Goal: Transaction & Acquisition: Register for event/course

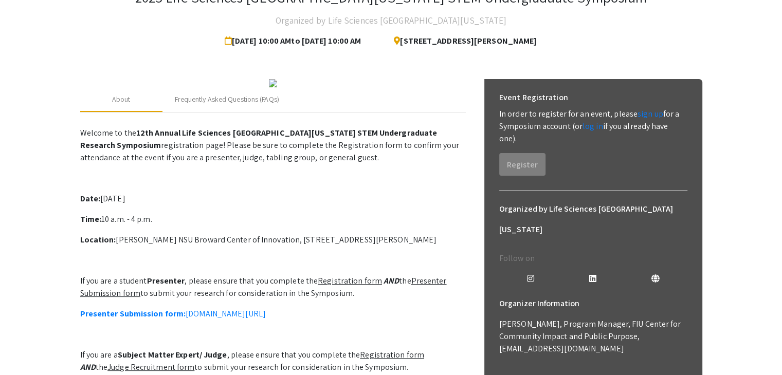
scroll to position [79, 0]
click at [641, 115] on link "sign up" at bounding box center [650, 112] width 26 height 11
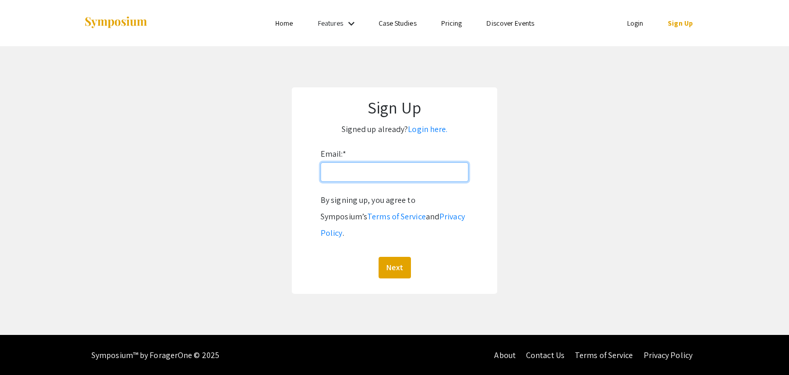
click at [415, 167] on input "Email: *" at bounding box center [395, 172] width 148 height 20
type input "[EMAIL_ADDRESS][DOMAIN_NAME]"
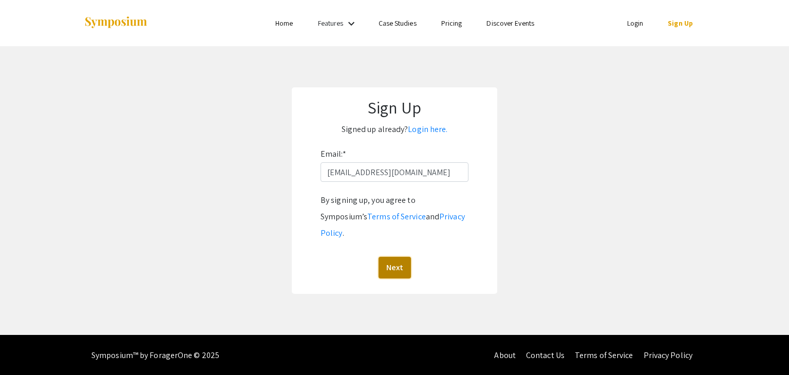
click at [390, 257] on button "Next" at bounding box center [395, 268] width 32 height 22
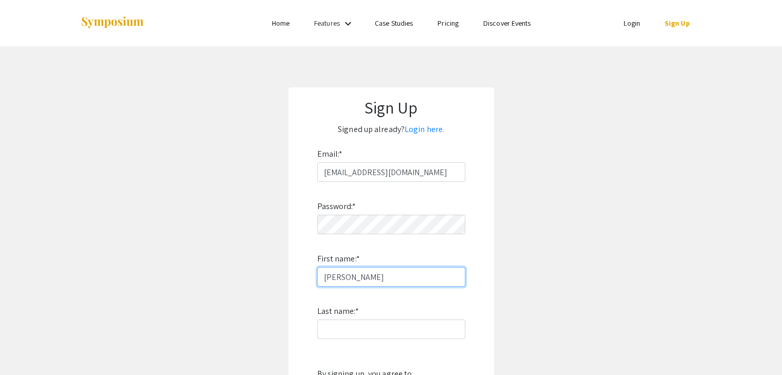
type input "[PERSON_NAME]"
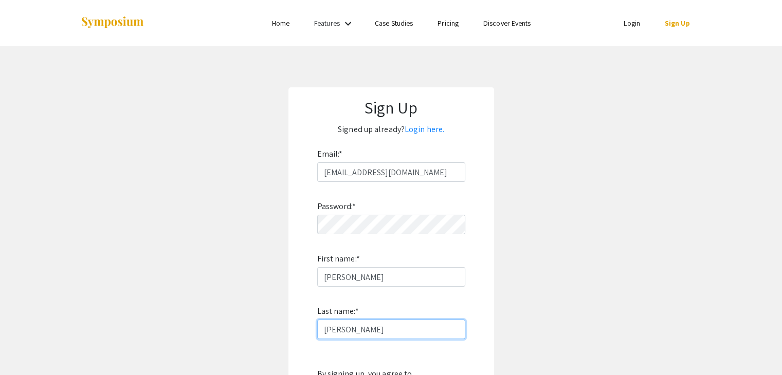
scroll to position [158, 0]
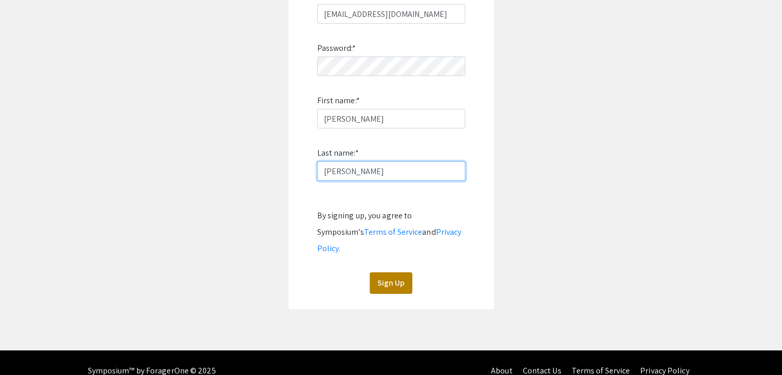
type input "[PERSON_NAME]"
click at [383, 272] on button "Sign Up" at bounding box center [390, 283] width 43 height 22
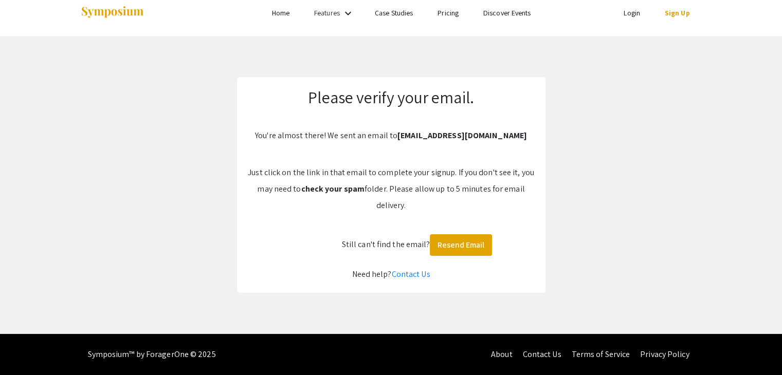
scroll to position [10, 0]
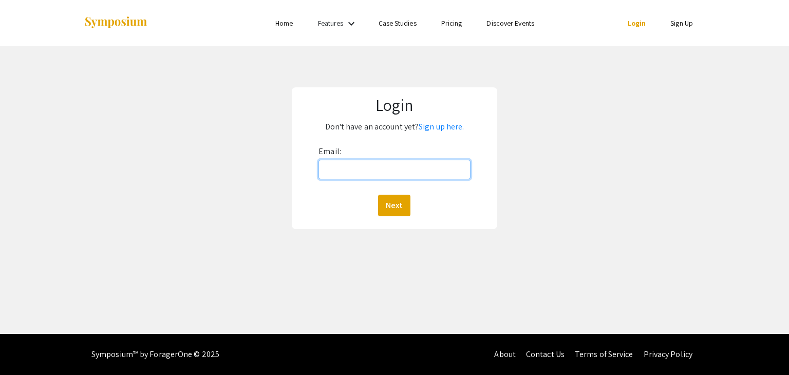
click at [406, 176] on input "Email:" at bounding box center [395, 170] width 152 height 20
type input "[EMAIL_ADDRESS][DOMAIN_NAME]"
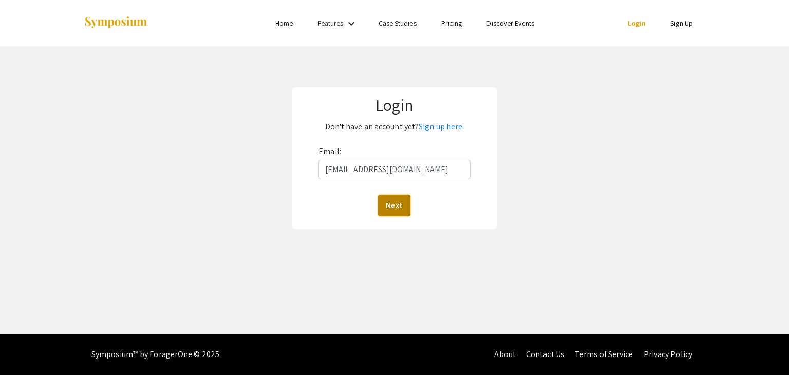
click at [398, 212] on button "Next" at bounding box center [394, 206] width 32 height 22
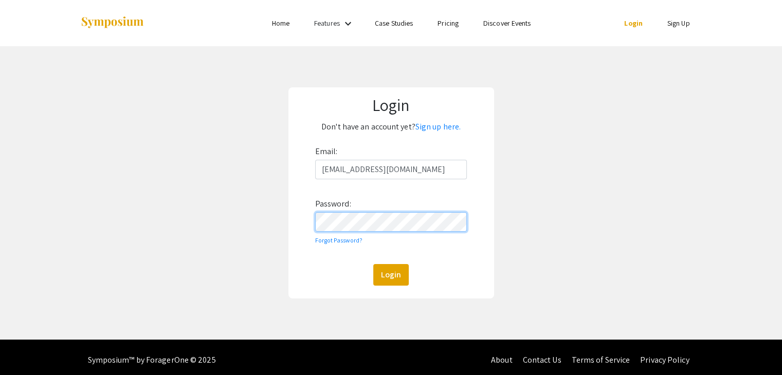
click at [373, 264] on button "Login" at bounding box center [390, 275] width 35 height 22
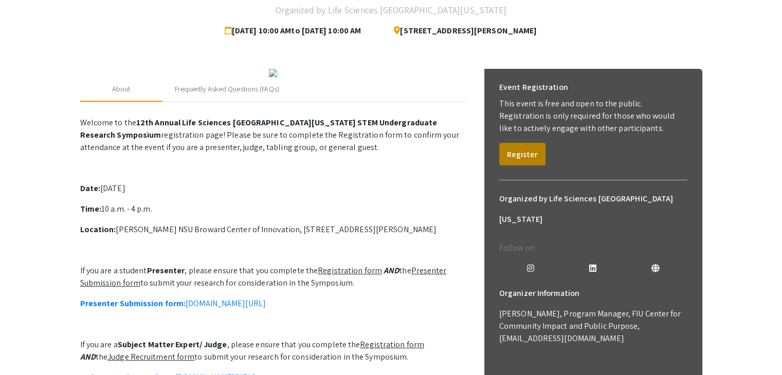
scroll to position [90, 0]
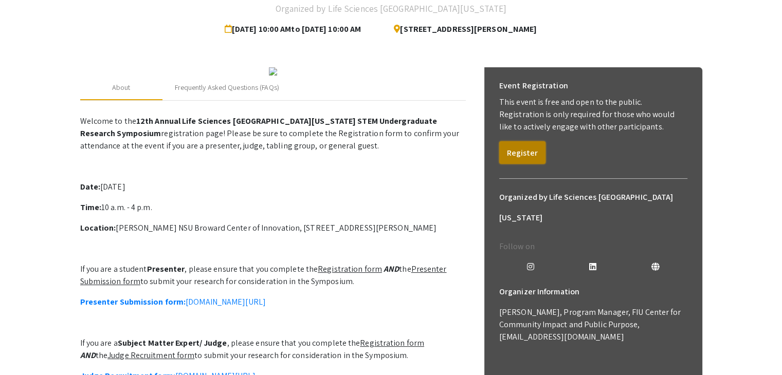
click at [521, 152] on button "Register" at bounding box center [522, 152] width 46 height 23
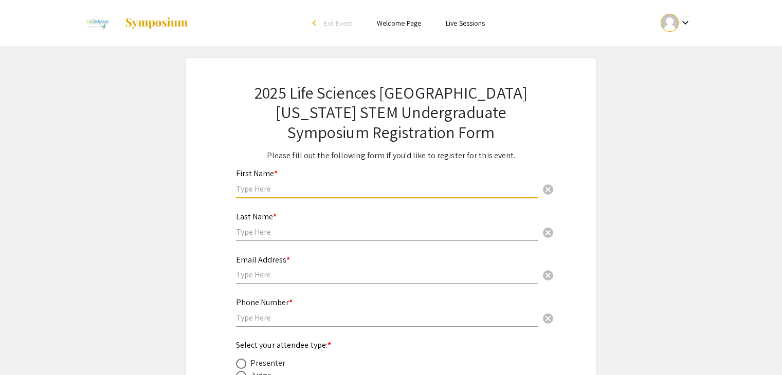
click at [355, 188] on input "text" at bounding box center [387, 188] width 302 height 11
type input "[PERSON_NAME]"
click at [337, 237] on div "Last Name * cancel" at bounding box center [387, 221] width 302 height 39
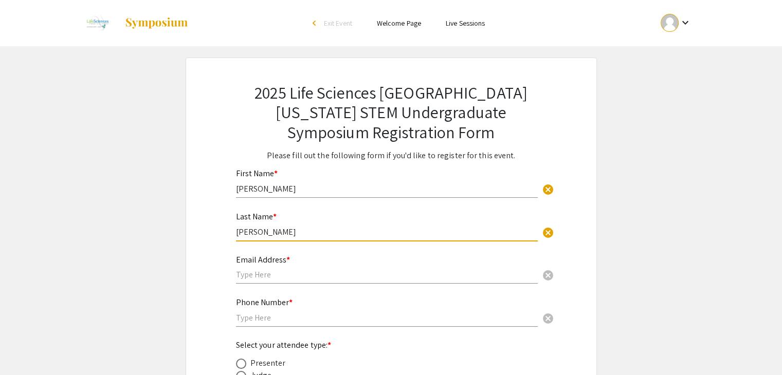
type input "[PERSON_NAME]"
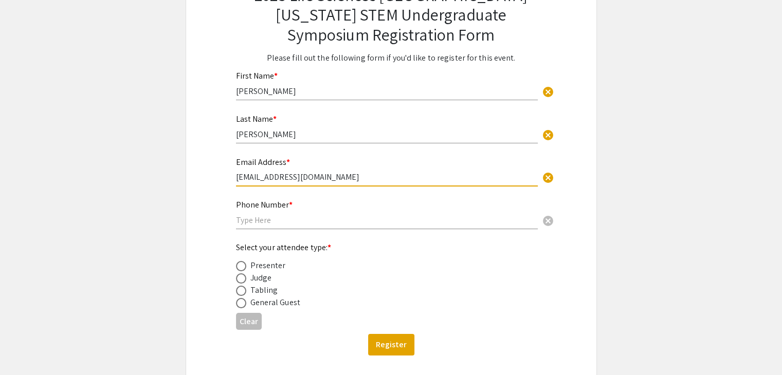
scroll to position [99, 0]
type input "[EMAIL_ADDRESS][DOMAIN_NAME]"
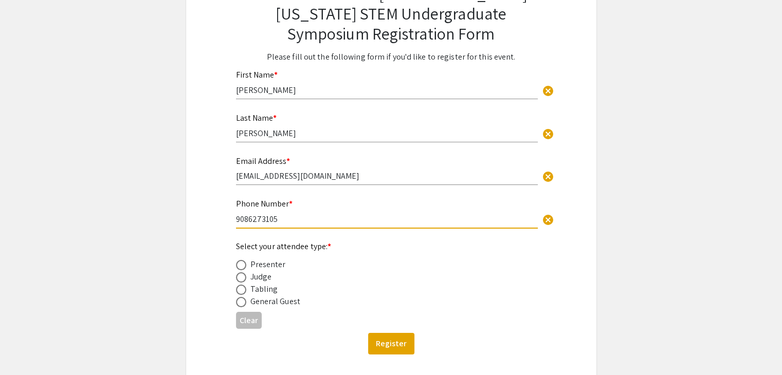
type input "9086273105"
click at [239, 301] on span at bounding box center [241, 302] width 10 height 10
click at [239, 301] on input "radio" at bounding box center [241, 302] width 10 height 10
radio input "true"
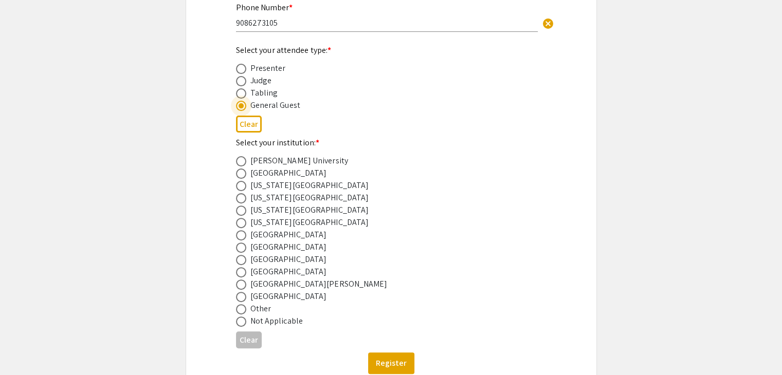
scroll to position [298, 0]
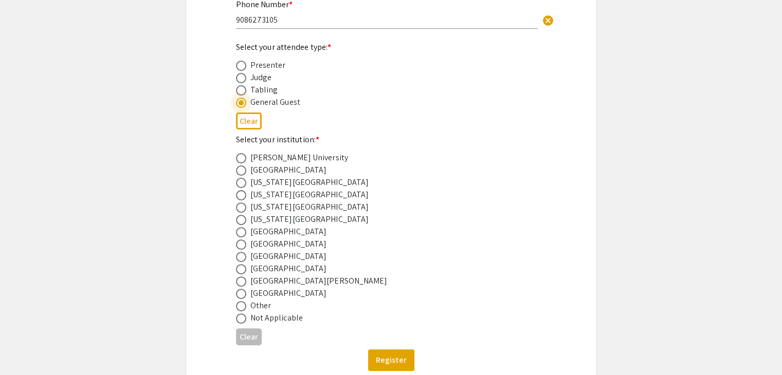
click at [244, 258] on span at bounding box center [241, 257] width 10 height 10
click at [244, 258] on input "radio" at bounding box center [241, 257] width 10 height 10
radio input "true"
click at [393, 361] on button "Register" at bounding box center [391, 360] width 46 height 22
